Goal: Information Seeking & Learning: Check status

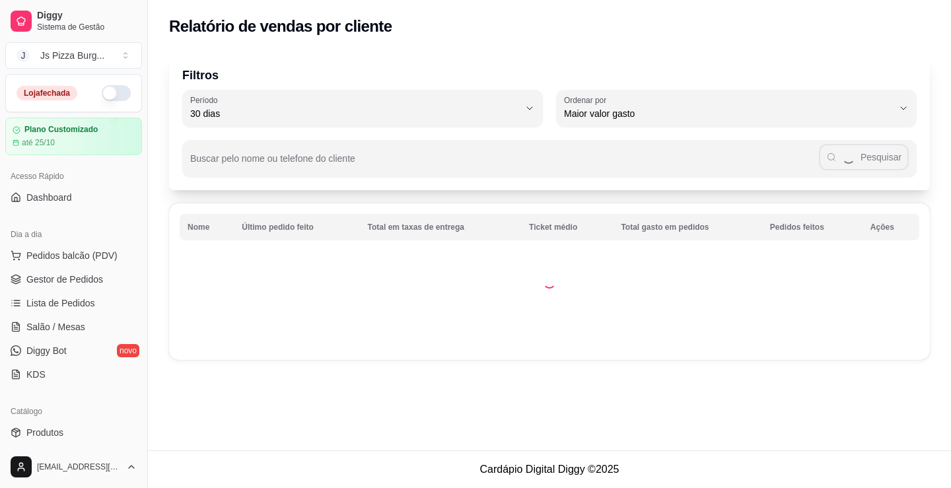
select select "30"
select select "HIGHEST_TOTAL_SPENT_WITH_ORDERS"
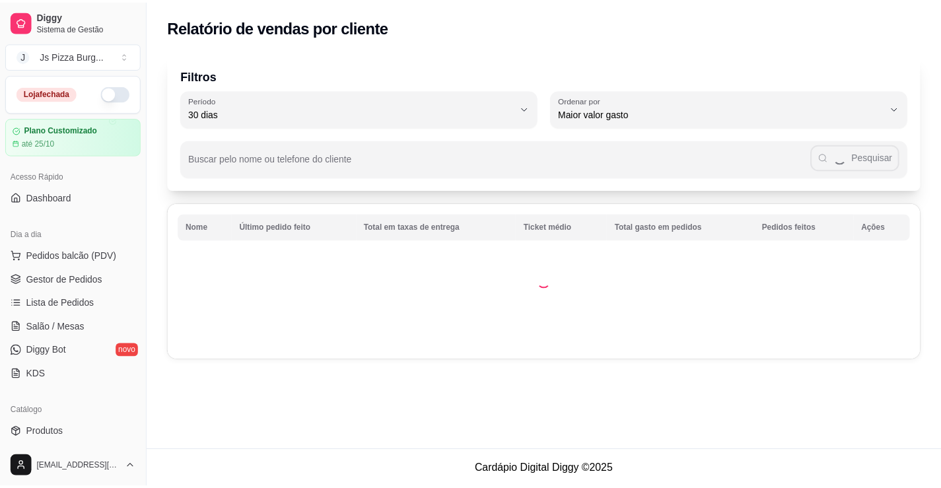
scroll to position [264, 0]
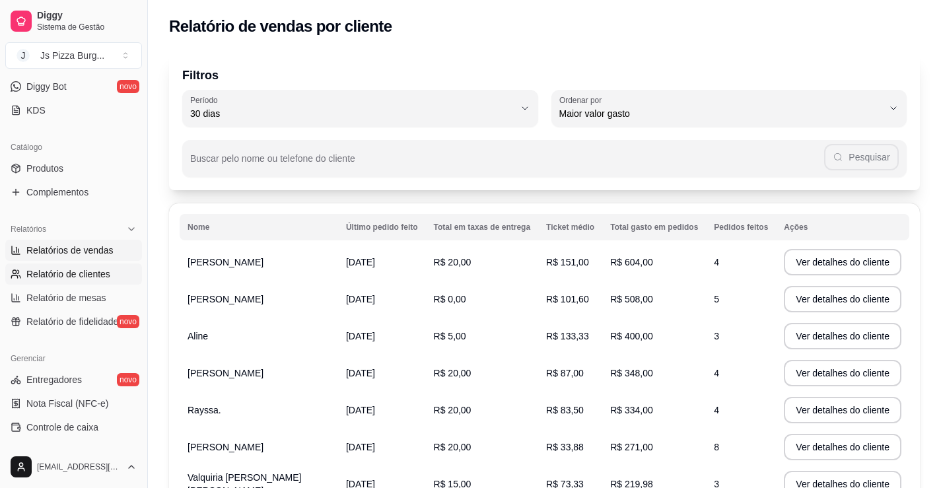
click at [65, 247] on span "Relatórios de vendas" at bounding box center [69, 250] width 87 height 13
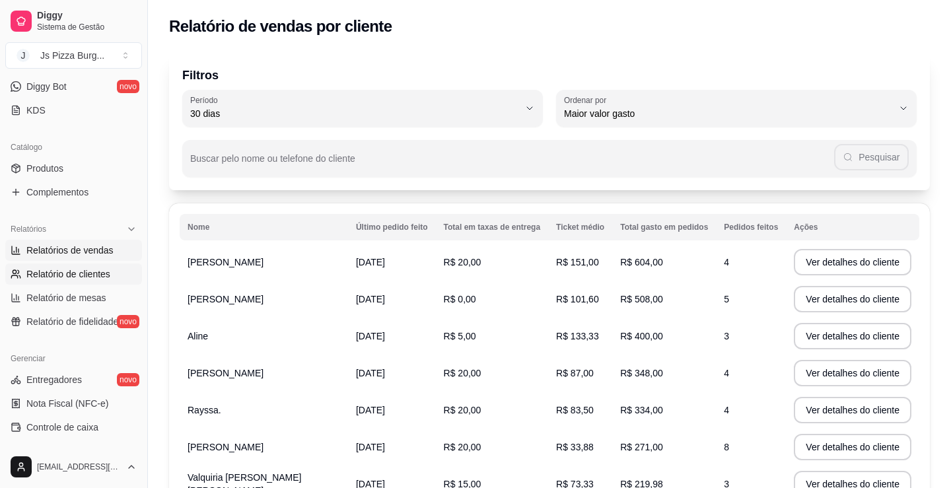
select select "ALL"
select select "0"
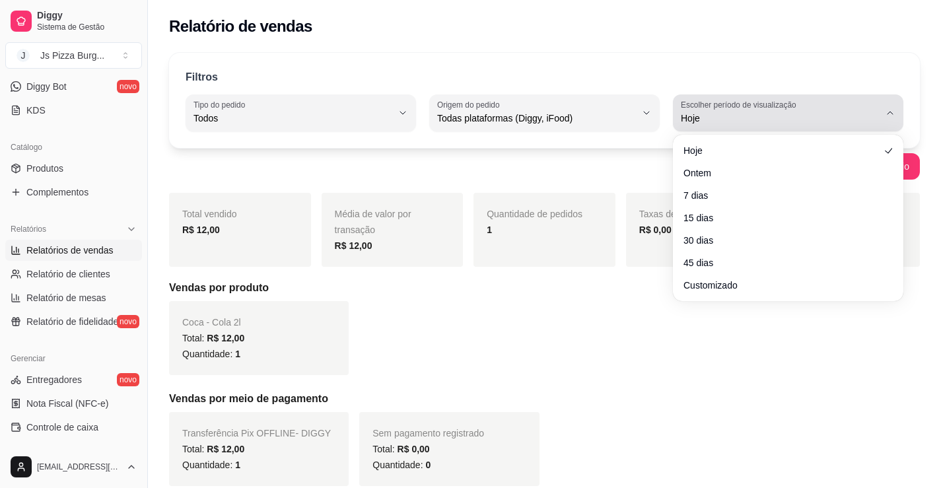
click at [883, 123] on button "Escolher período de visualização Hoje" at bounding box center [788, 112] width 231 height 37
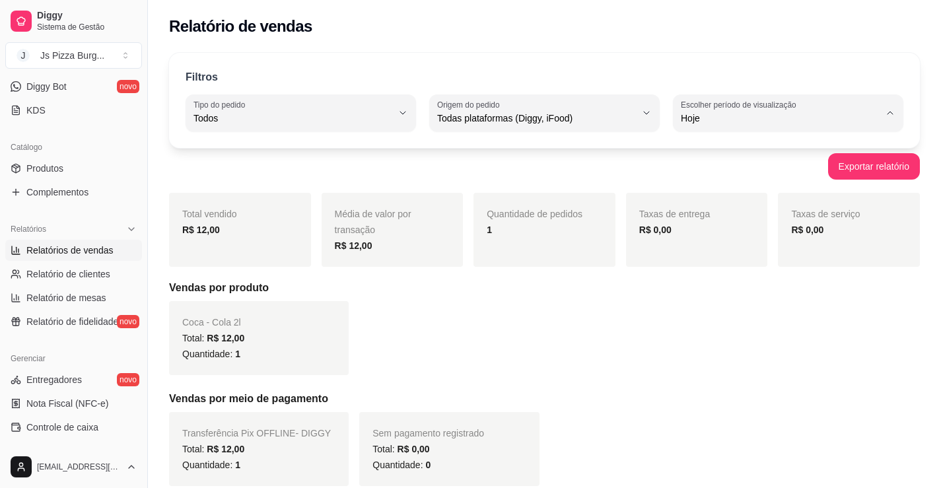
click at [715, 225] on li "15 dias" at bounding box center [788, 215] width 211 height 20
type input "15"
select select "15"
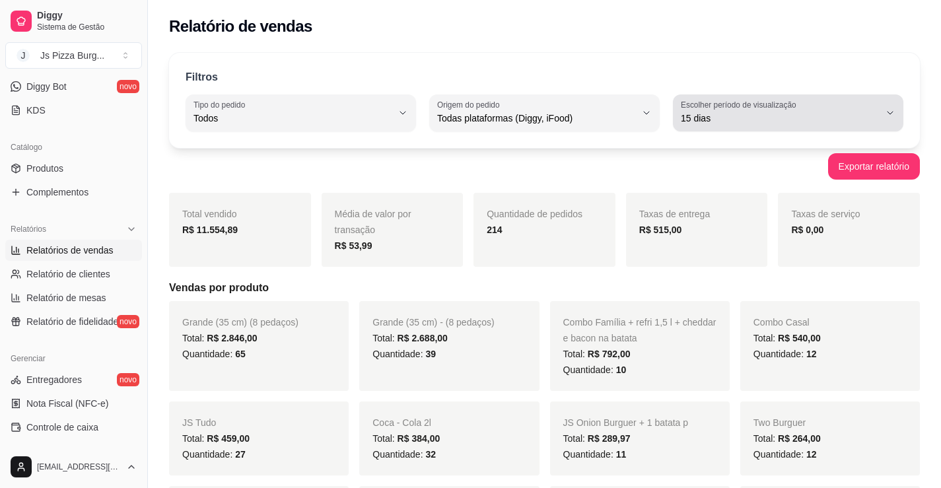
click at [869, 100] on div "15 dias" at bounding box center [780, 113] width 199 height 26
click at [707, 239] on span "30 dias" at bounding box center [782, 236] width 188 height 13
type input "30"
select select "30"
